Goal: Transaction & Acquisition: Register for event/course

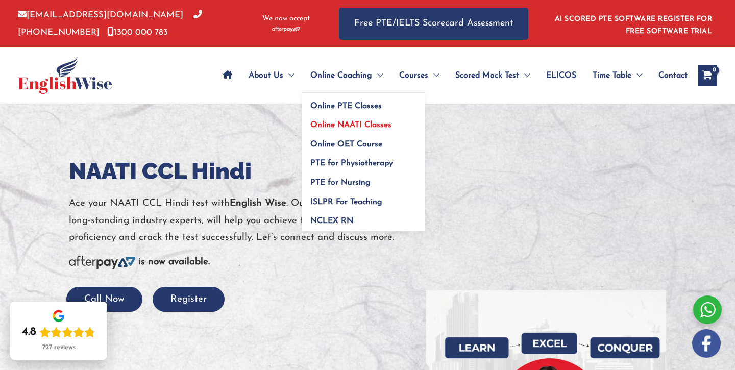
click at [336, 129] on span "Online NAATI Classes" at bounding box center [350, 125] width 81 height 8
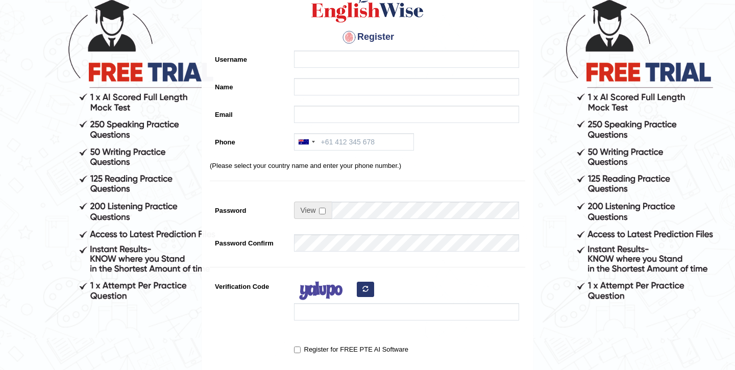
scroll to position [78, 0]
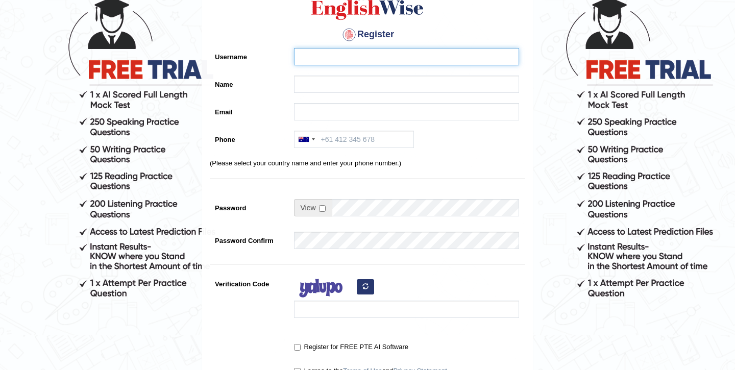
click at [318, 49] on input "Username" at bounding box center [406, 56] width 225 height 17
type input "ishaan"
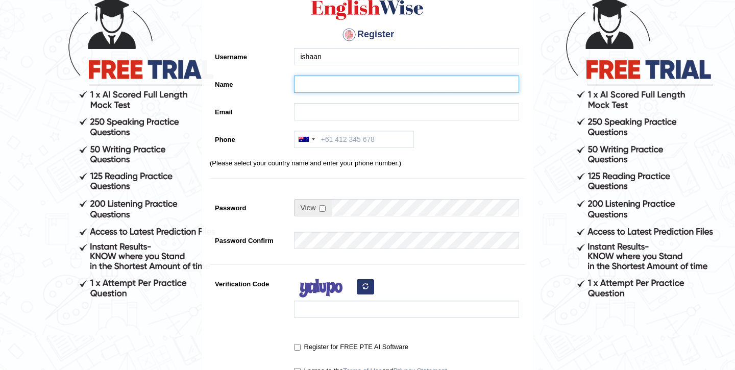
click at [313, 83] on input "Name" at bounding box center [406, 83] width 225 height 17
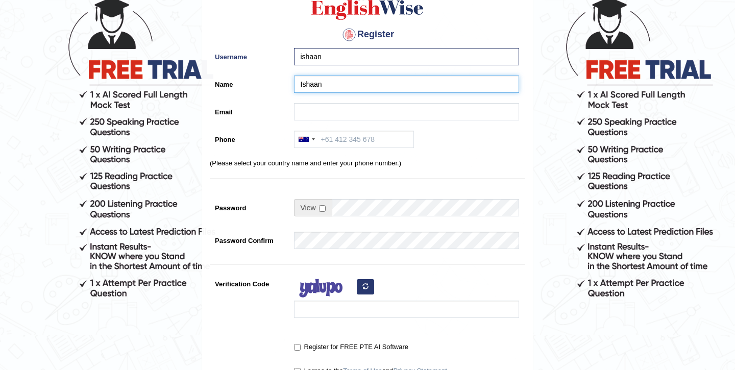
type input "Ishaan"
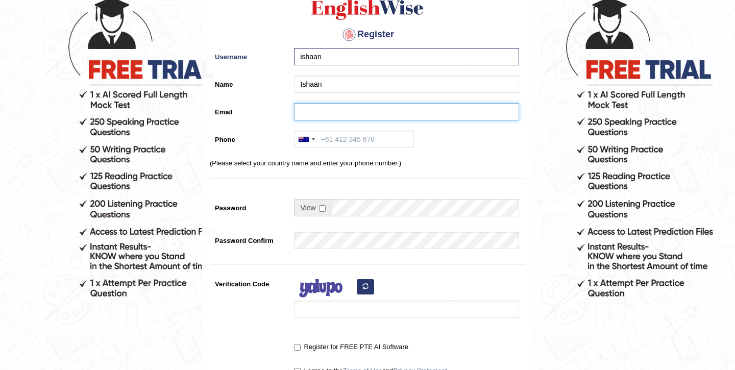
click at [306, 104] on input "Email" at bounding box center [406, 111] width 225 height 17
type input "verma10ishaan@gmail.com"
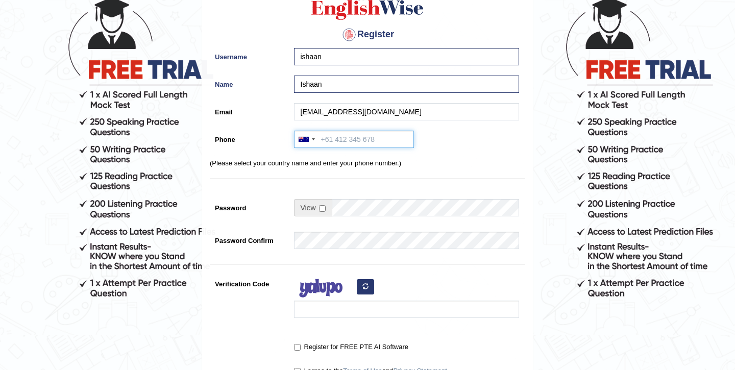
click at [323, 140] on input "Phone" at bounding box center [354, 139] width 120 height 17
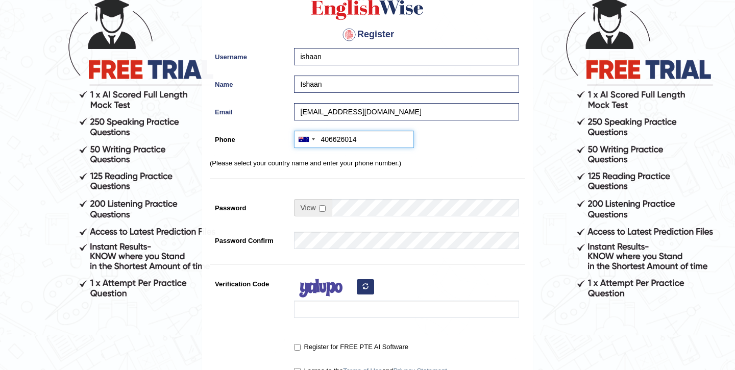
type input "406626014"
click at [403, 170] on div "Register Username ishaan Name Ishaan Email verma10ishaan@gmail.com Phone Austra…" at bounding box center [367, 181] width 331 height 426
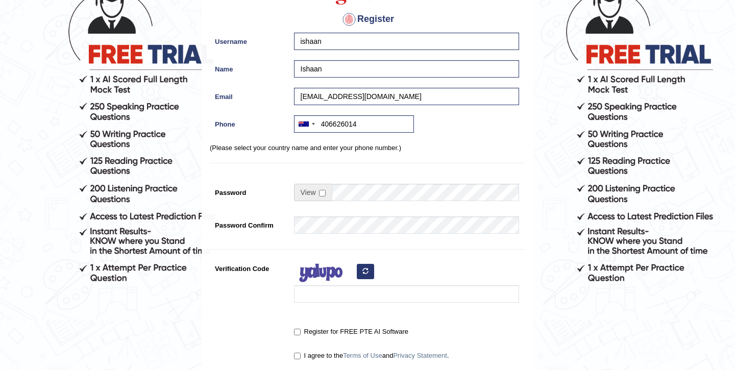
scroll to position [99, 0]
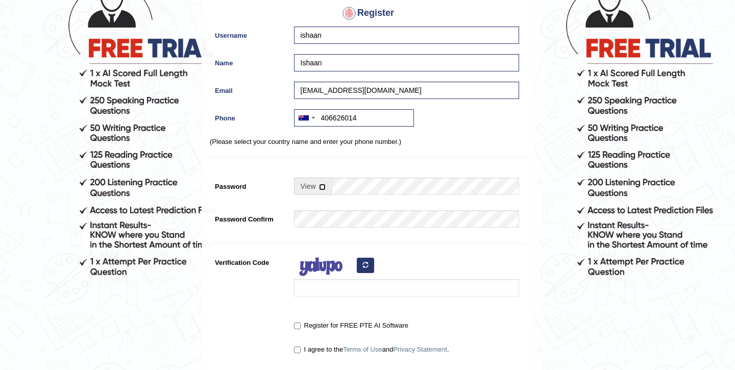
click at [321, 188] on input "checkbox" at bounding box center [322, 187] width 7 height 7
checkbox input "true"
click at [352, 188] on input "Password" at bounding box center [425, 186] width 187 height 17
type input "ishaan10rocks"
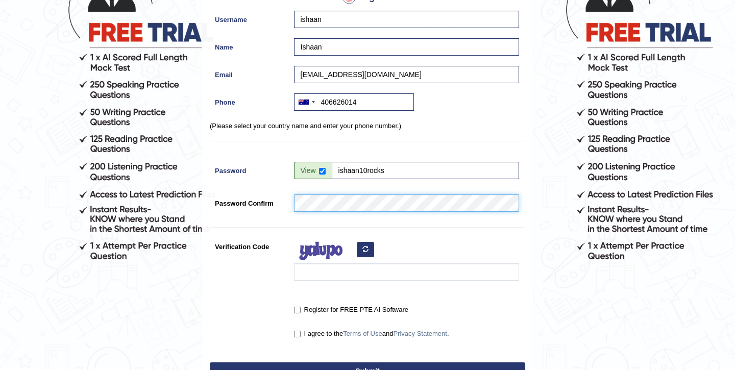
scroll to position [120, 0]
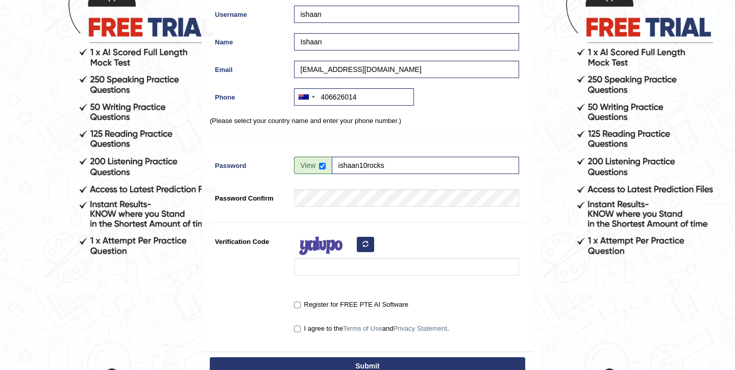
click at [365, 245] on icon "button" at bounding box center [365, 244] width 6 height 6
click at [361, 245] on button "button" at bounding box center [365, 244] width 17 height 15
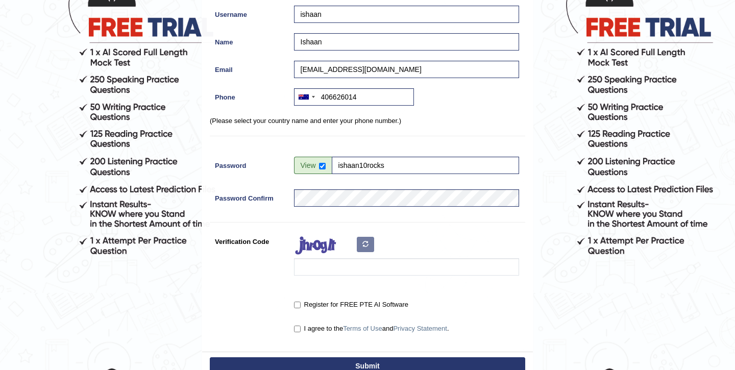
click at [349, 280] on div at bounding box center [404, 257] width 230 height 48
click at [329, 269] on input "Verification Code" at bounding box center [406, 266] width 225 height 17
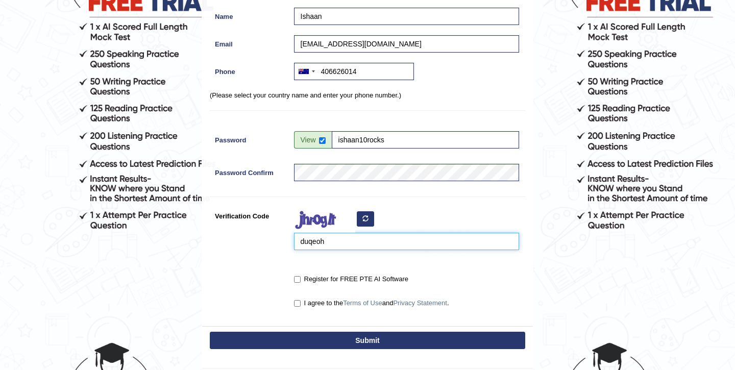
scroll to position [157, 0]
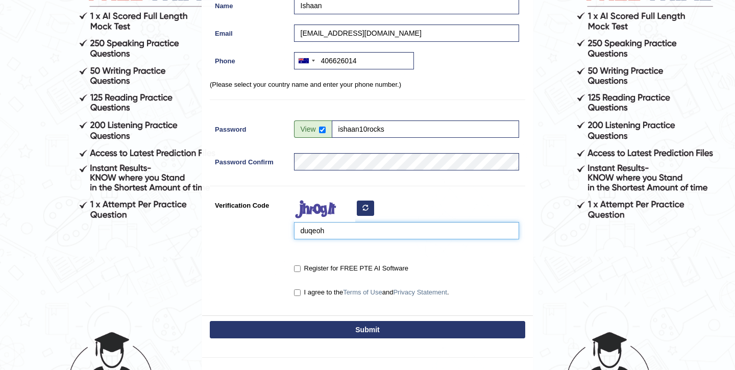
type input "duqeoh"
click at [313, 270] on label "Register for FREE PTE AI Software" at bounding box center [351, 268] width 114 height 10
click at [300, 270] on input "Register for FREE PTE AI Software" at bounding box center [297, 268] width 7 height 7
checkbox input "true"
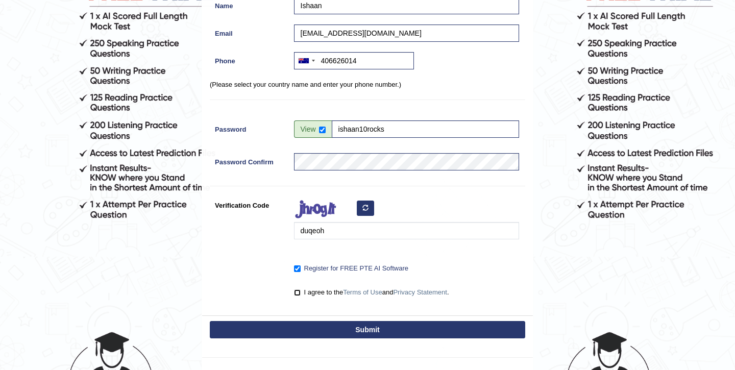
click at [300, 291] on input "I agree to the Terms of Use and Privacy Statement ." at bounding box center [297, 292] width 7 height 7
checkbox input "true"
click at [305, 326] on button "Submit" at bounding box center [367, 329] width 315 height 17
type input "+61406626014"
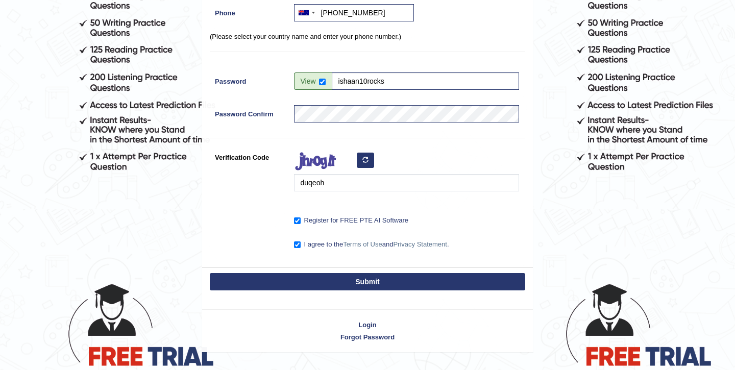
scroll to position [228, 0]
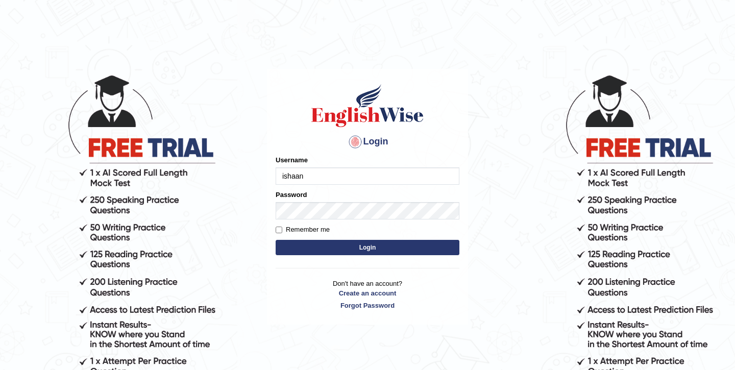
type input "ishaan"
click at [311, 251] on button "Login" at bounding box center [367, 247] width 184 height 15
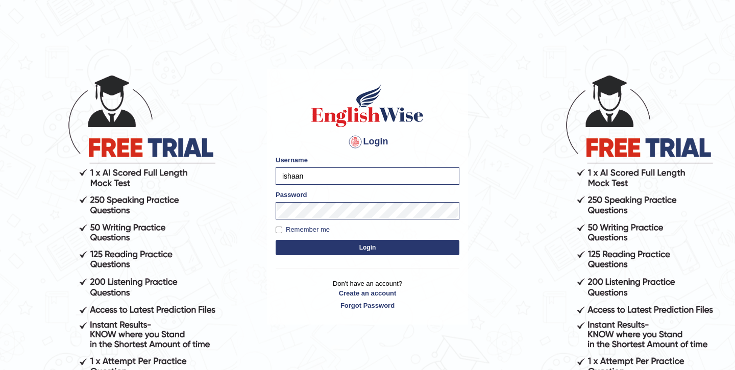
click at [294, 228] on label "Remember me" at bounding box center [302, 229] width 54 height 10
click at [282, 228] on input "Remember me" at bounding box center [278, 229] width 7 height 7
checkbox input "true"
click at [356, 248] on button "Login" at bounding box center [367, 247] width 184 height 15
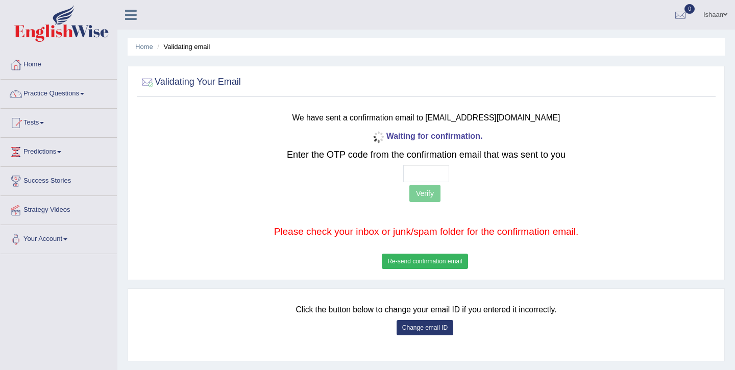
click at [409, 258] on button "Re-send confirmation email" at bounding box center [425, 261] width 86 height 15
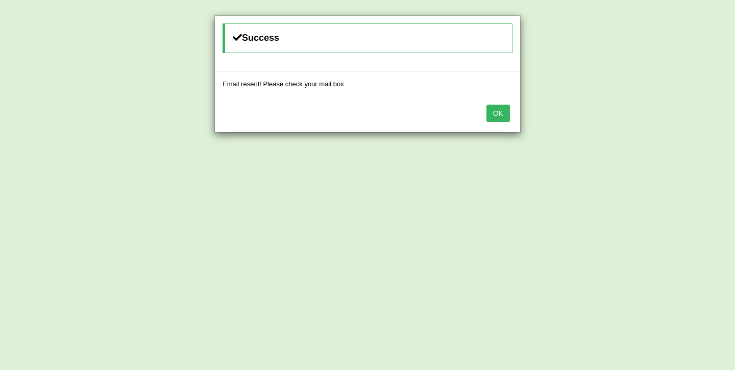
click at [494, 117] on button "OK" at bounding box center [497, 113] width 23 height 17
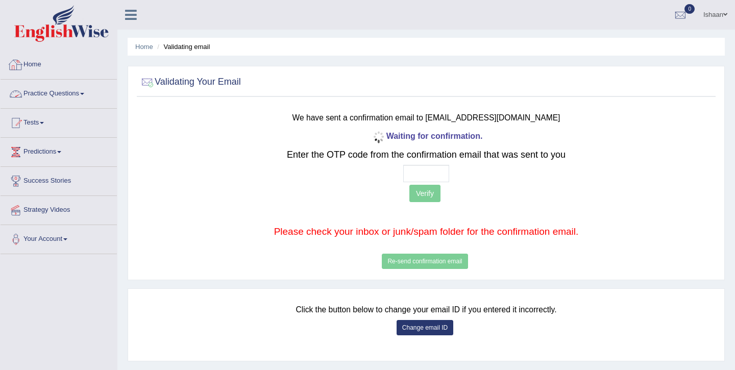
click at [51, 33] on img at bounding box center [61, 23] width 94 height 37
